Goal: Check status

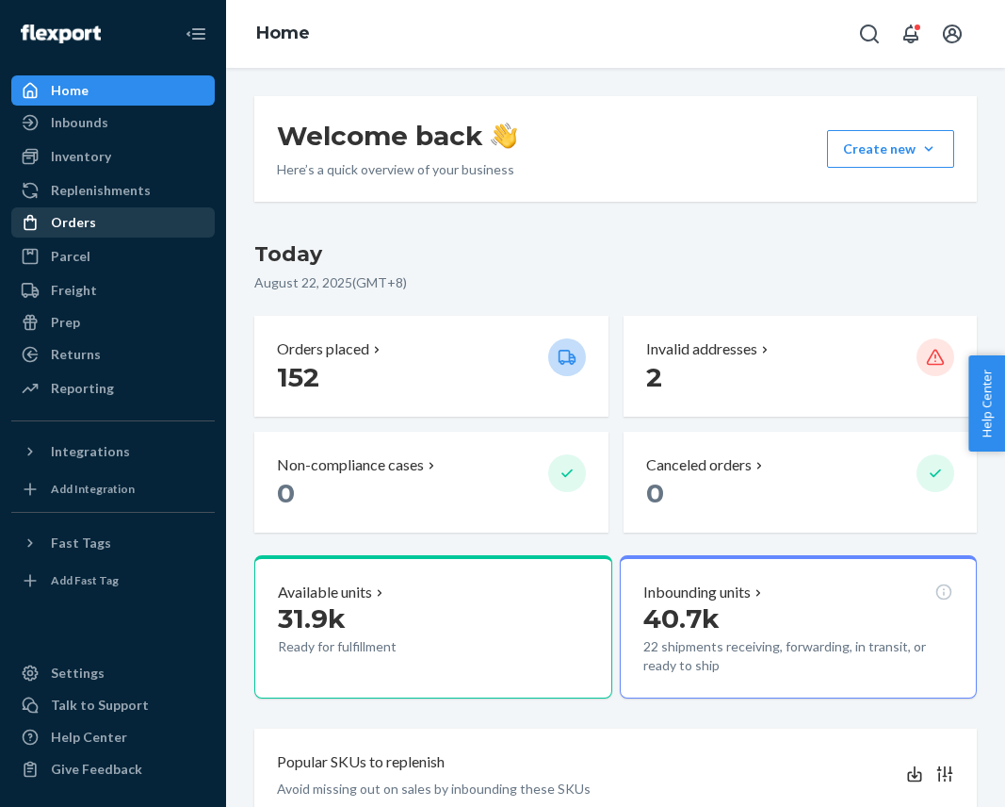
click at [74, 220] on div "Orders" at bounding box center [73, 222] width 45 height 19
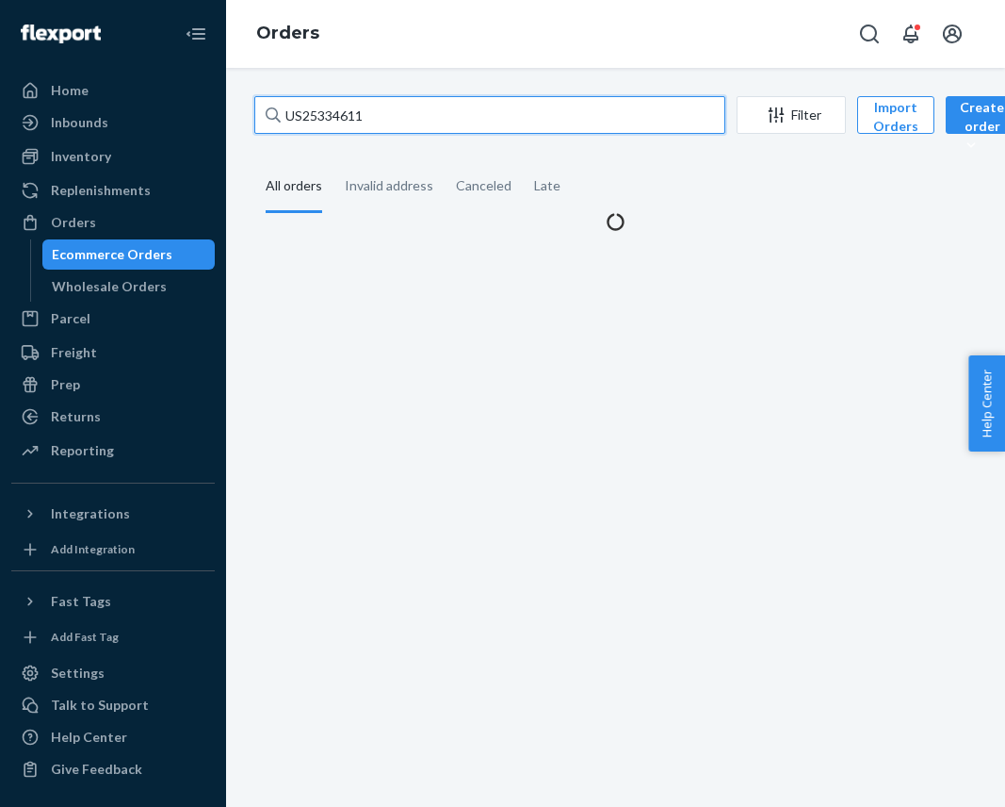
click at [443, 117] on input "US25334611" at bounding box center [489, 115] width 471 height 38
paste input "PD2600340"
type input "PD2600340"
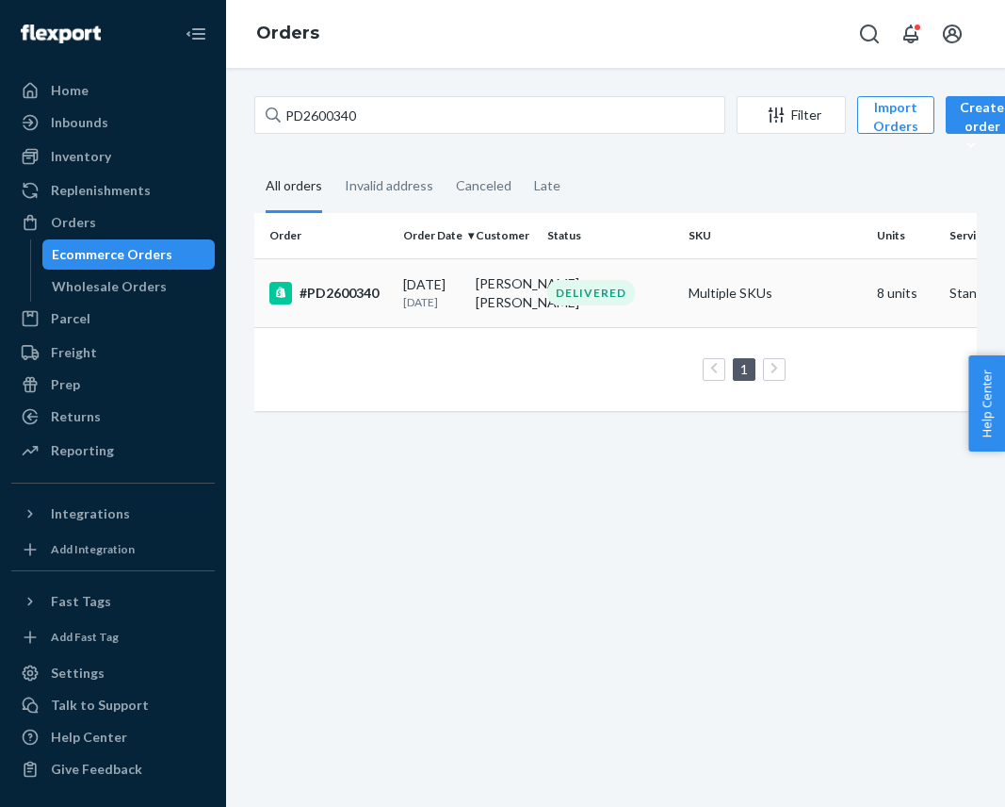
click at [443, 286] on div "[DATE] [DATE]" at bounding box center [431, 292] width 57 height 35
